Goal: Transaction & Acquisition: Subscribe to service/newsletter

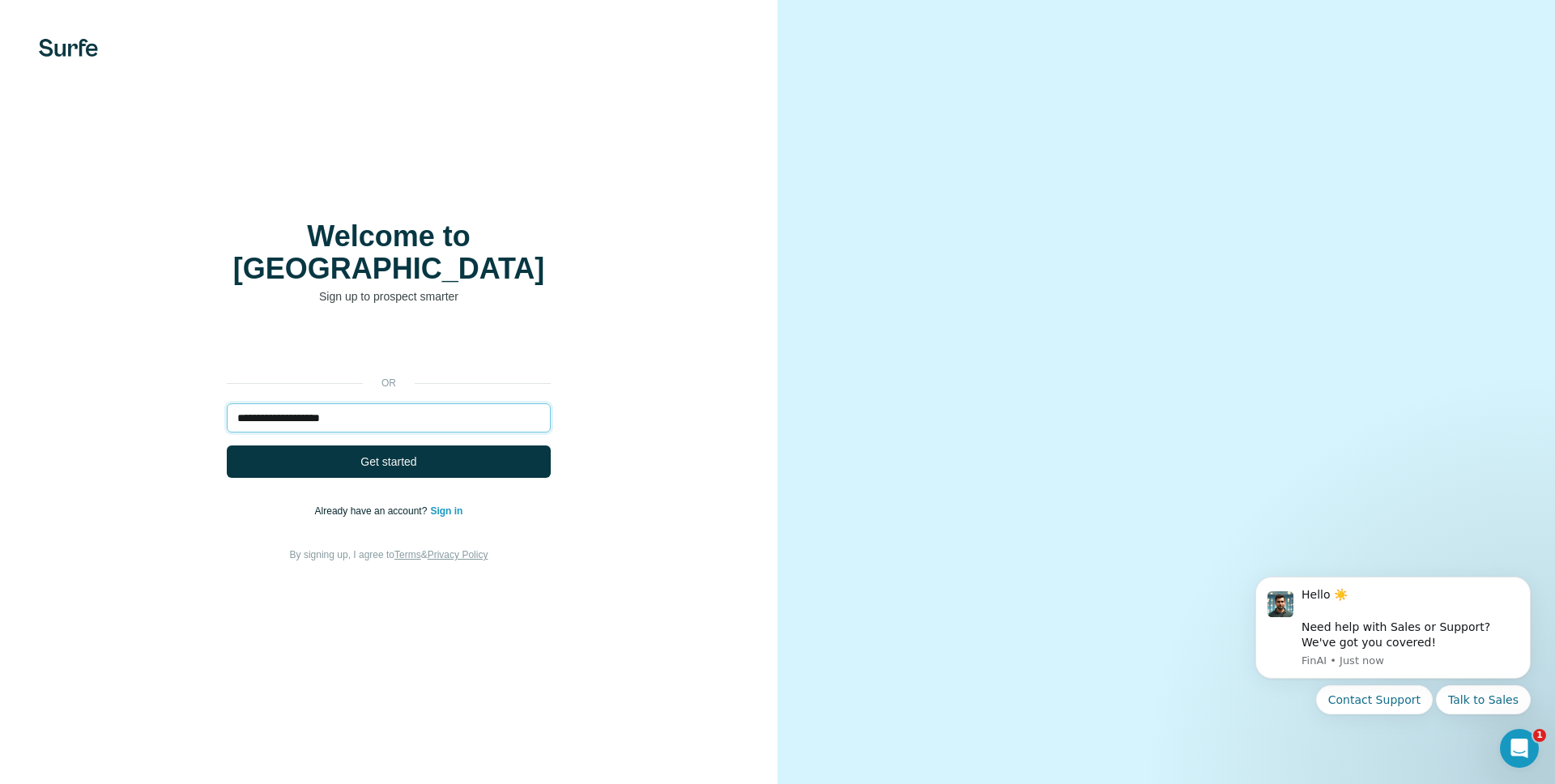
drag, startPoint x: 373, startPoint y: 395, endPoint x: -65, endPoint y: 404, distance: 438.1
click at [0, 404] on html "**********" at bounding box center [778, 392] width 1555 height 784
type input "**********"
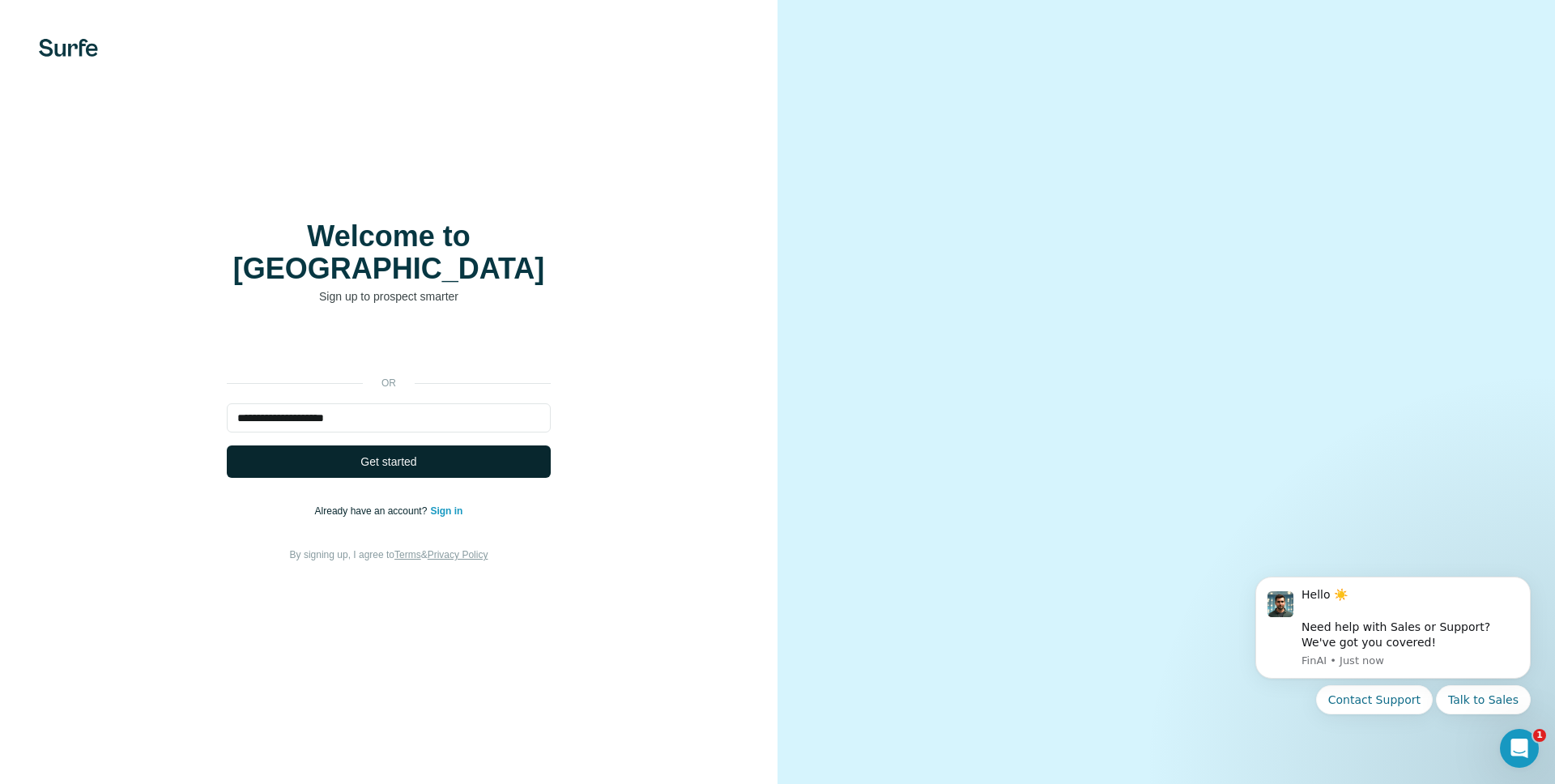
click at [394, 454] on span "Get started" at bounding box center [388, 461] width 56 height 16
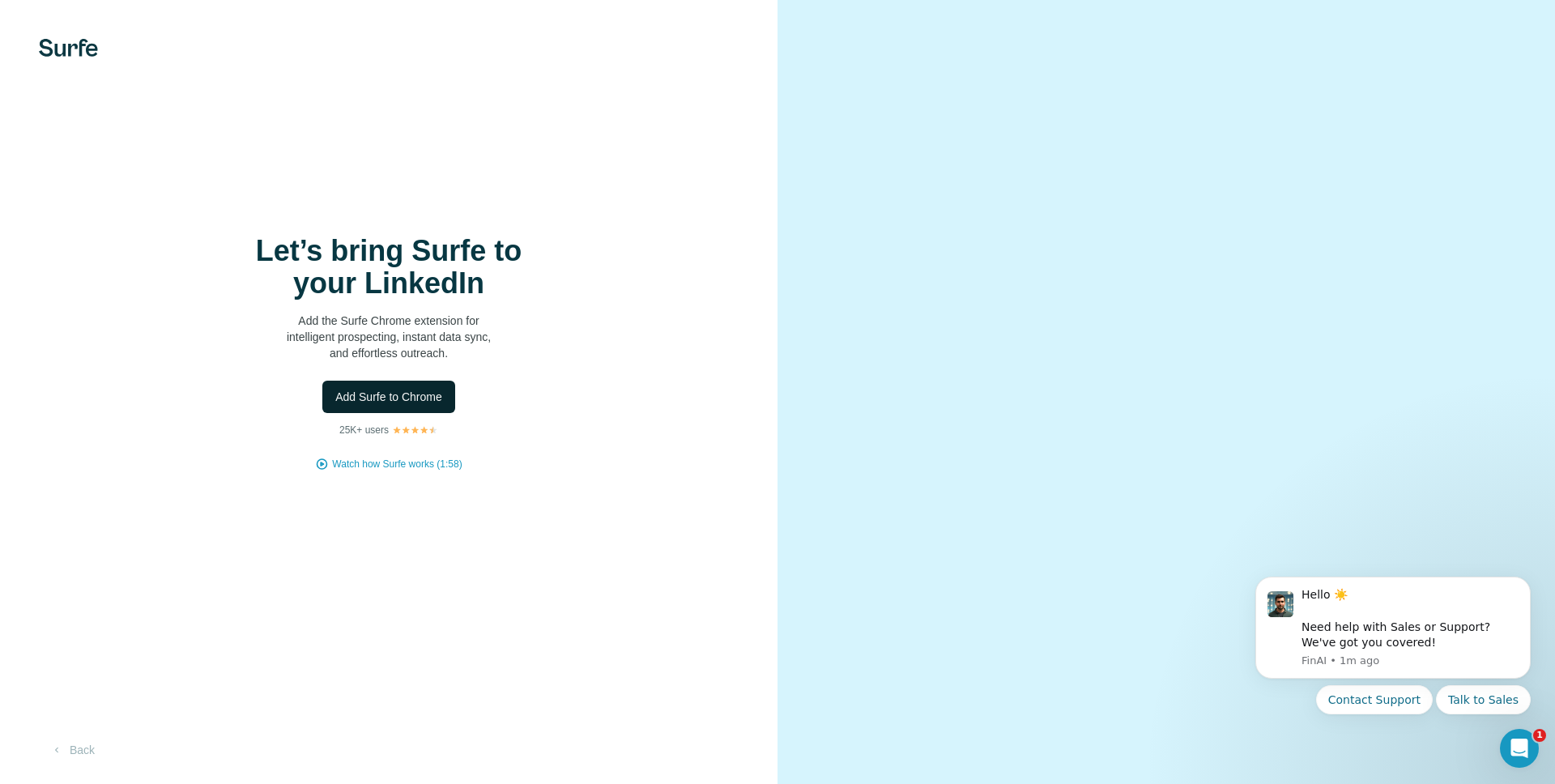
click at [374, 398] on span "Add Surfe to Chrome" at bounding box center [389, 397] width 107 height 16
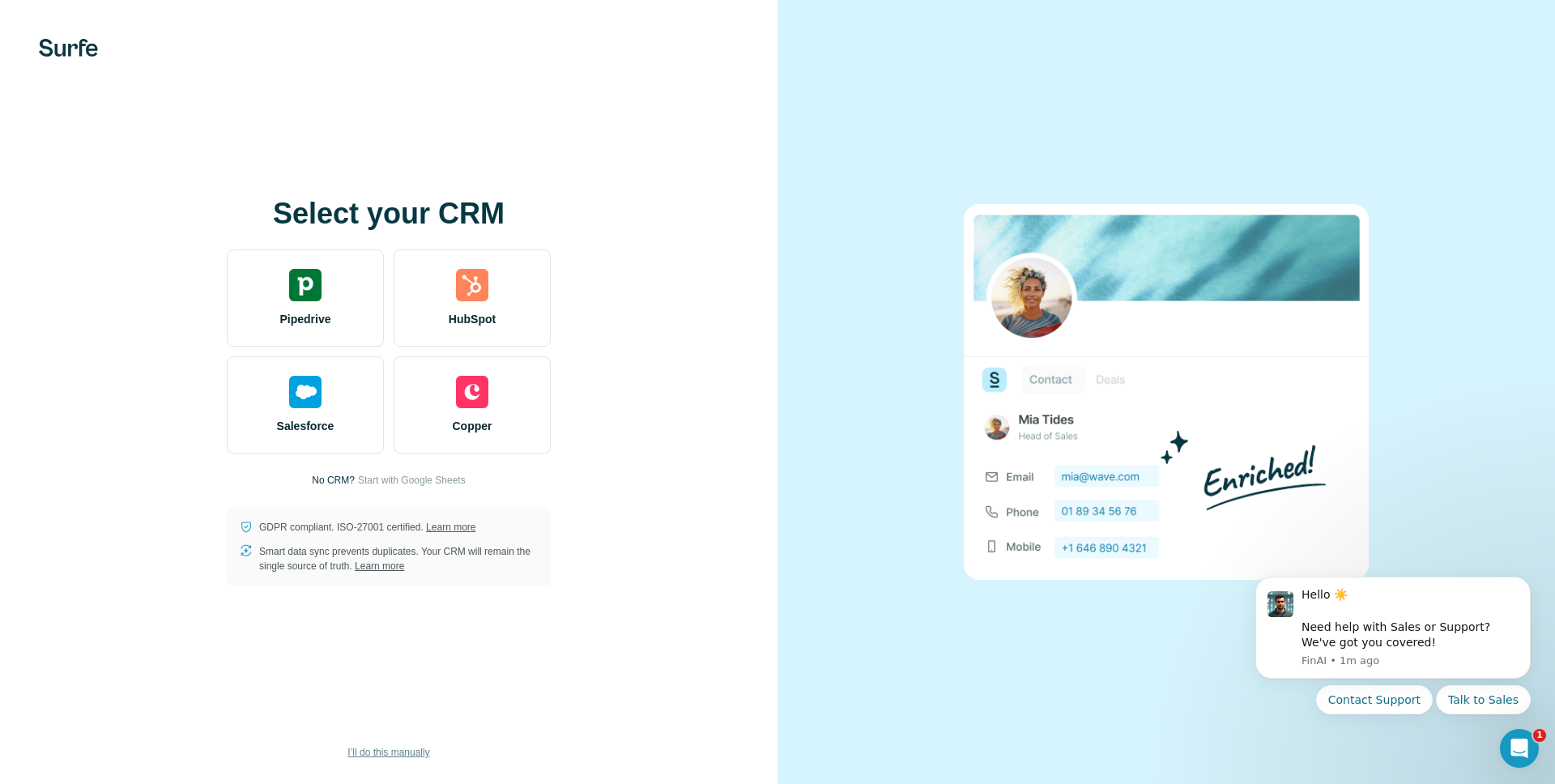
click at [380, 753] on span "I’ll do this manually" at bounding box center [388, 752] width 82 height 14
click at [361, 757] on span "I’ll do this manually" at bounding box center [388, 752] width 82 height 14
click at [370, 753] on span "I’ll do this manually" at bounding box center [388, 752] width 82 height 14
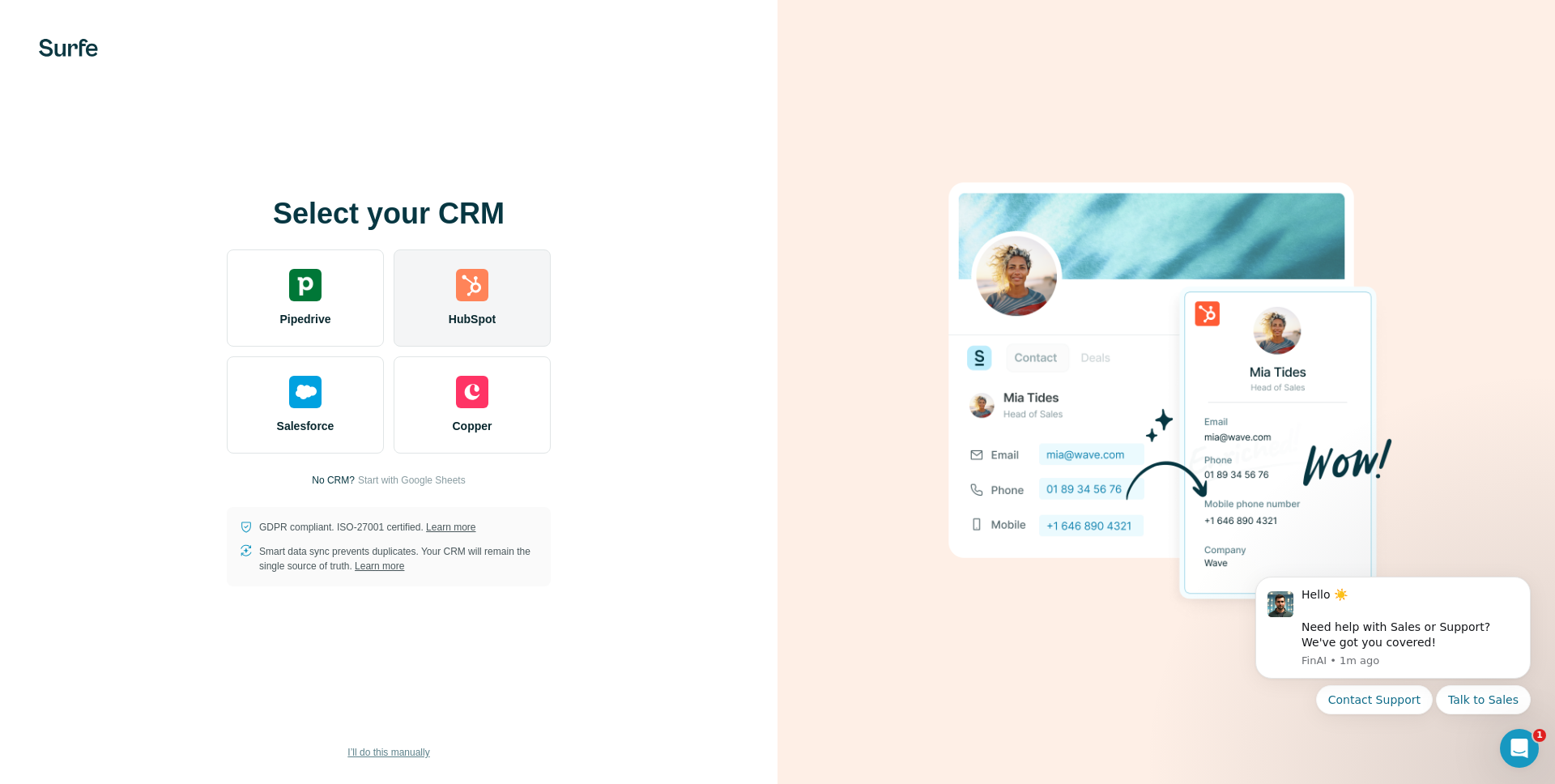
click at [456, 319] on span "HubSpot" at bounding box center [472, 318] width 47 height 16
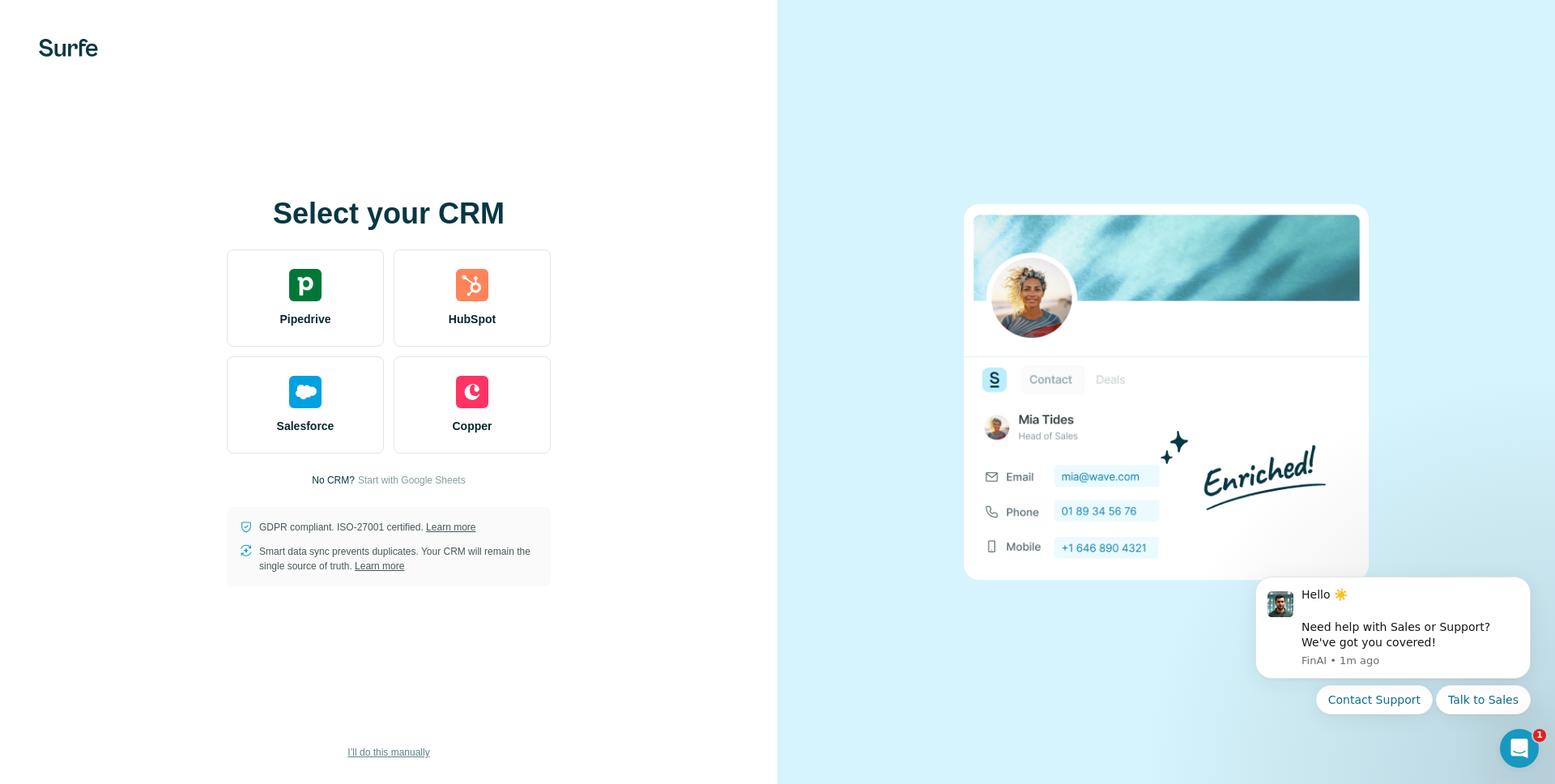
click at [392, 751] on span "I’ll do this manually" at bounding box center [388, 752] width 82 height 14
click at [416, 482] on span "Start with Google Sheets" at bounding box center [411, 479] width 108 height 14
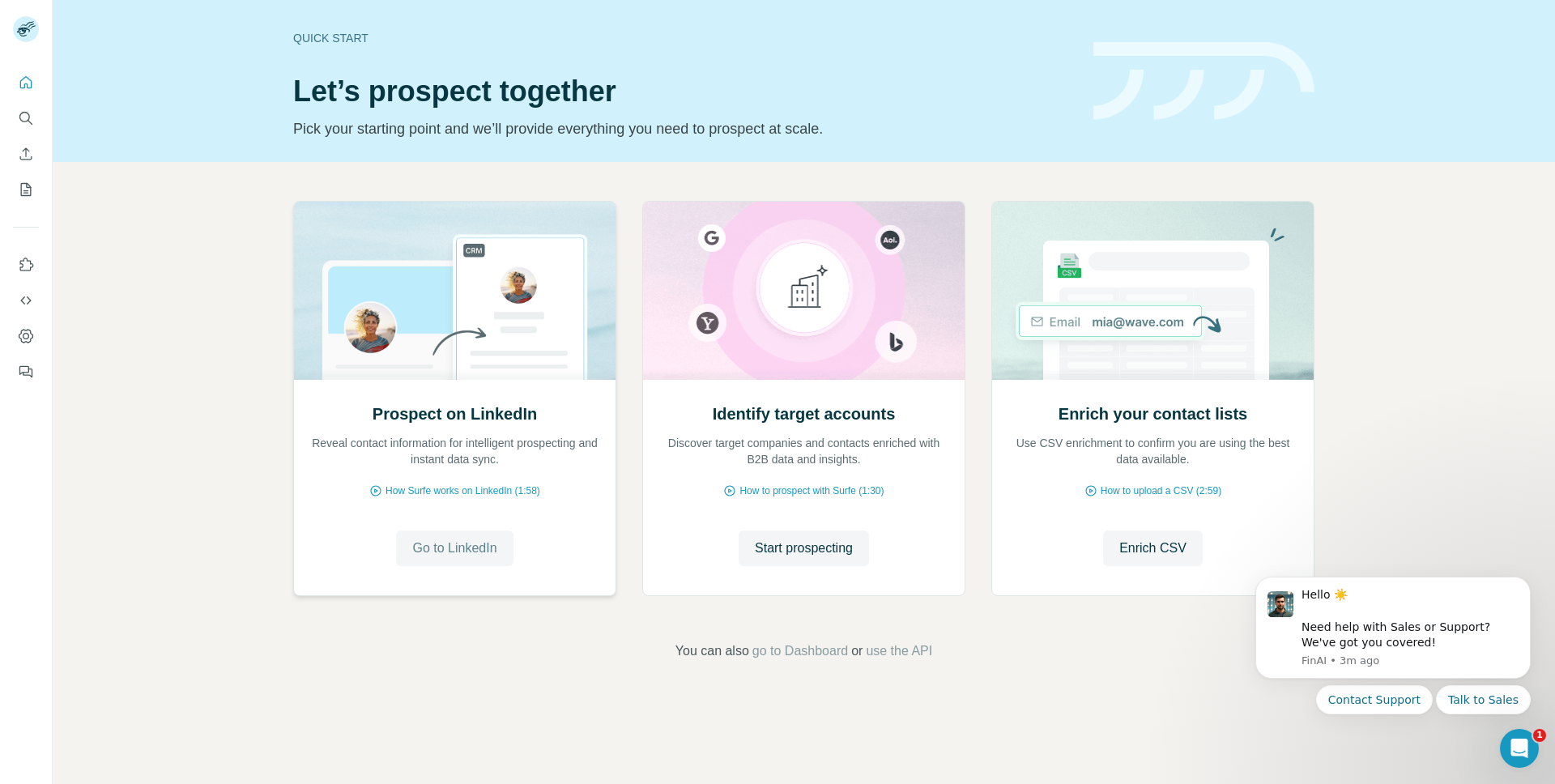
click at [422, 547] on span "Go to LinkedIn" at bounding box center [454, 548] width 84 height 20
